Goal: Transaction & Acquisition: Purchase product/service

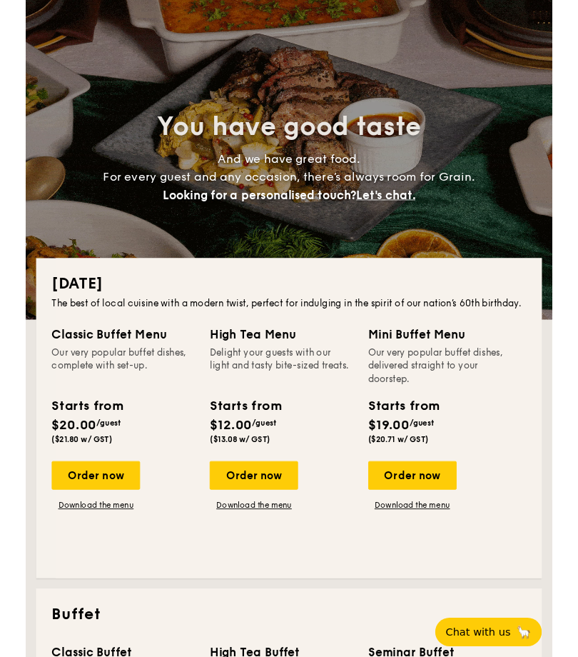
scroll to position [52, 0]
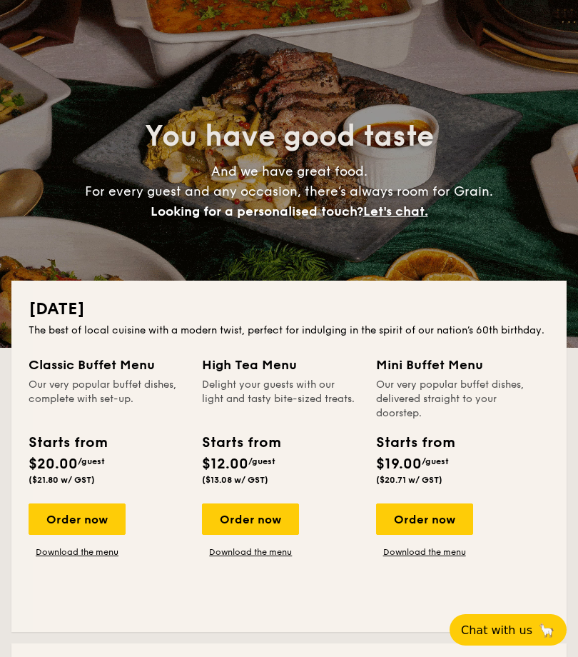
click at [265, 530] on div "Order now" at bounding box center [250, 518] width 97 height 31
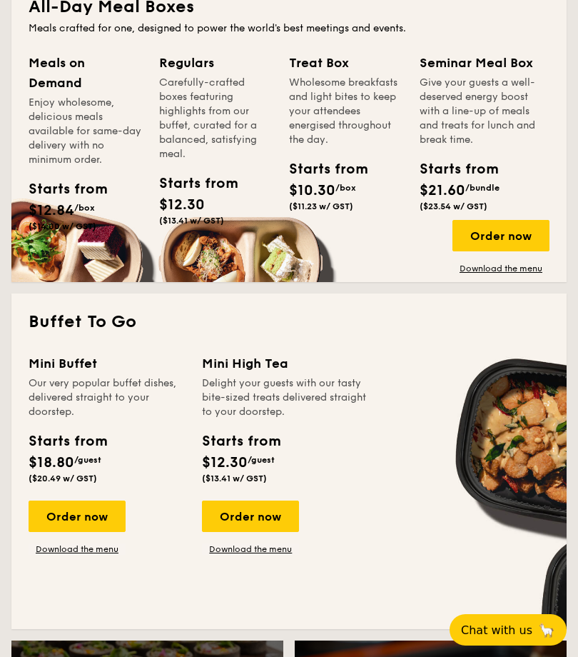
scroll to position [1153, 0]
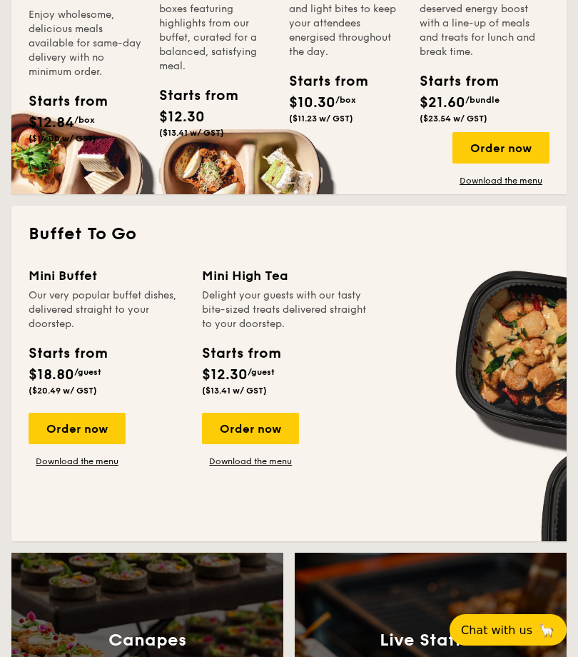
click at [269, 444] on div "Order now" at bounding box center [250, 428] width 97 height 31
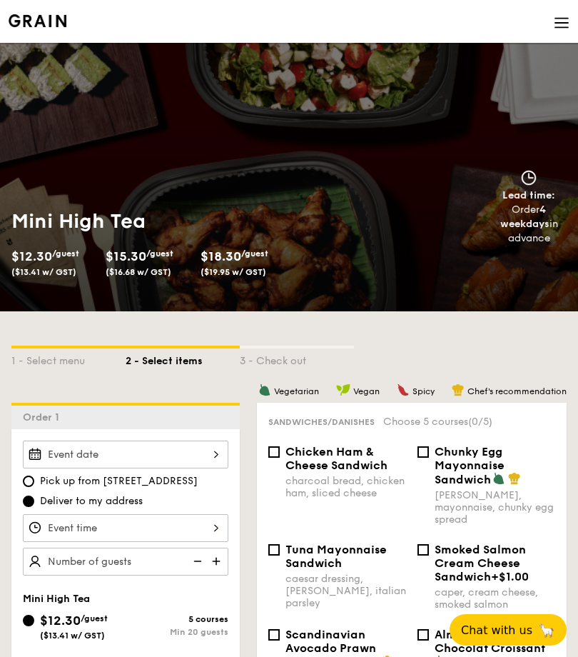
click at [554, 20] on img at bounding box center [562, 23] width 16 height 16
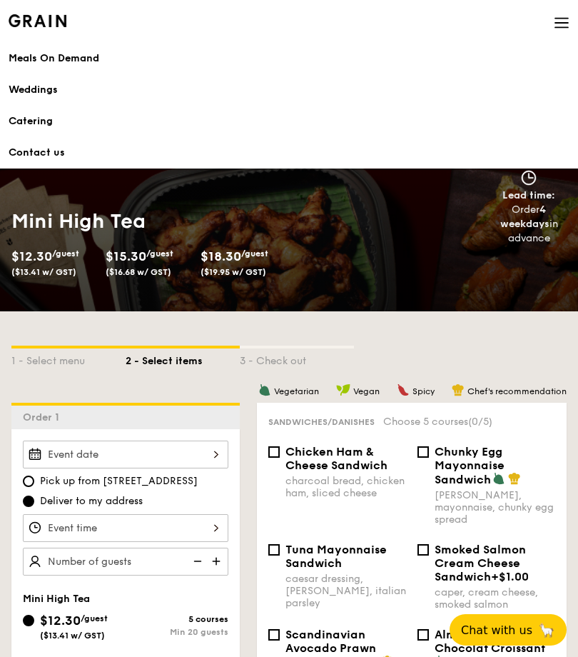
click at [565, 16] on img at bounding box center [562, 23] width 16 height 16
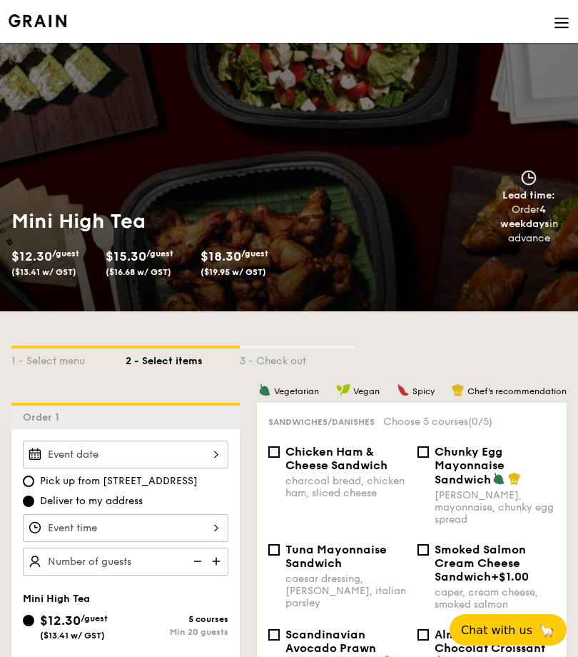
click at [557, 27] on img at bounding box center [562, 23] width 16 height 16
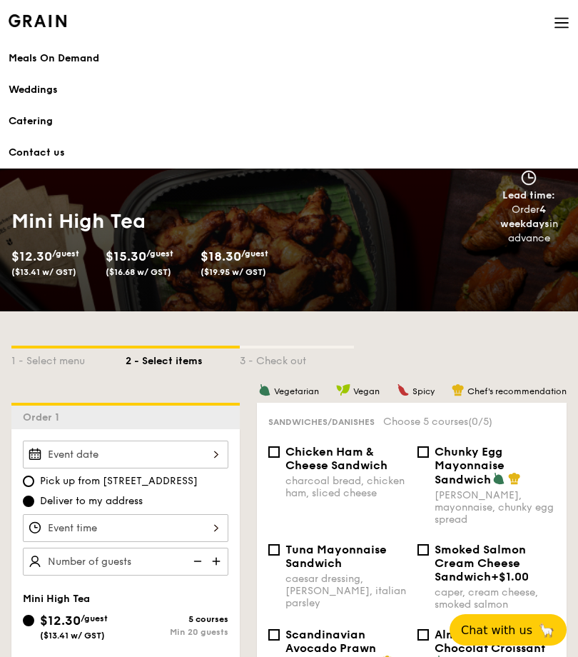
click at [554, 27] on img at bounding box center [562, 23] width 16 height 16
